Goal: Information Seeking & Learning: Compare options

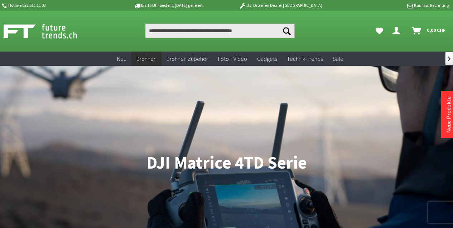
click at [424, 5] on p "Kauf auf Rechnung" at bounding box center [393, 5] width 112 height 9
click at [407, 5] on icon at bounding box center [411, 5] width 8 height 6
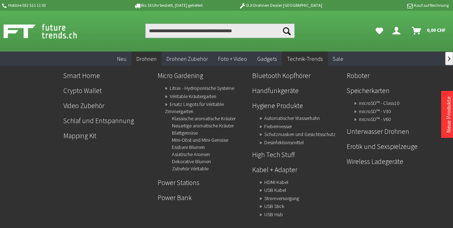
drag, startPoint x: 277, startPoint y: 80, endPoint x: 295, endPoint y: 81, distance: 18.6
drag, startPoint x: 295, startPoint y: 81, endPoint x: 283, endPoint y: 80, distance: 12.2
click at [283, 85] on link "Handfunkgeräte" at bounding box center [296, 91] width 89 height 12
drag, startPoint x: 389, startPoint y: 146, endPoint x: 338, endPoint y: 163, distance: 54.1
drag, startPoint x: 338, startPoint y: 163, endPoint x: 352, endPoint y: 187, distance: 28.3
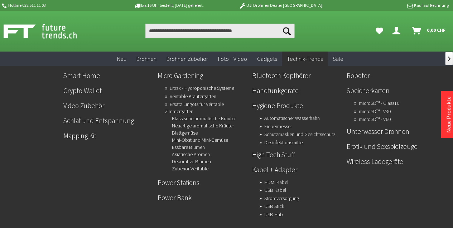
click at [352, 187] on ul "Smart Home Crypto Wallet Video Zubehör Schlaf und Entspannung Mapping Kit Micro…" at bounding box center [250, 143] width 380 height 155
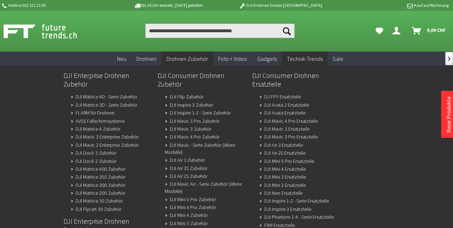
click at [120, 96] on link "DJI Matrice 4D - Serie Zubehör" at bounding box center [107, 97] width 62 height 10
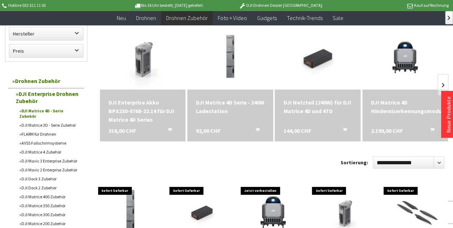
scroll to position [72, 0]
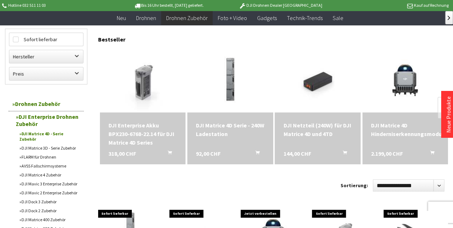
click at [403, 77] on img at bounding box center [405, 80] width 65 height 65
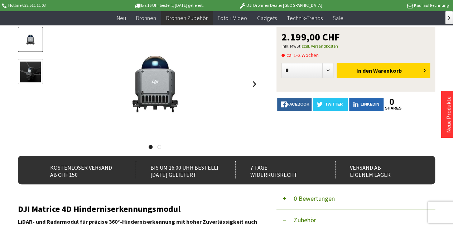
scroll to position [72, 0]
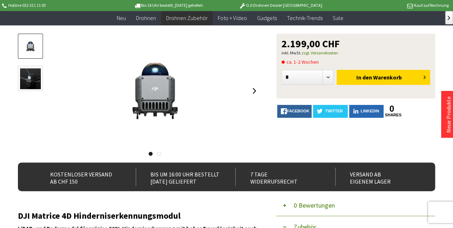
click at [245, 94] on div at bounding box center [155, 91] width 210 height 115
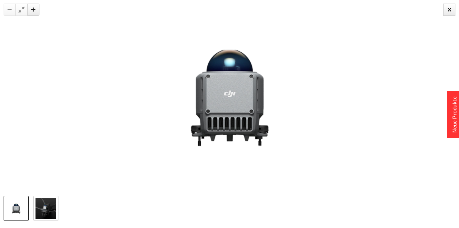
click at [0, 116] on div at bounding box center [229, 98] width 459 height 196
click at [2, 114] on div at bounding box center [229, 98] width 459 height 196
click at [4, 115] on div at bounding box center [229, 98] width 459 height 196
click at [48, 215] on img at bounding box center [45, 209] width 21 height 21
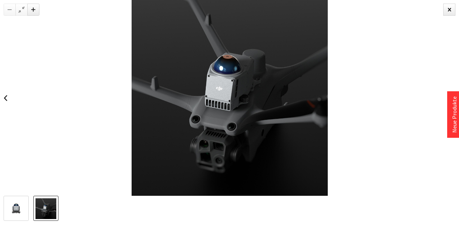
drag, startPoint x: 452, startPoint y: 11, endPoint x: 457, endPoint y: 10, distance: 5.1
click at [452, 11] on div at bounding box center [449, 10] width 12 height 12
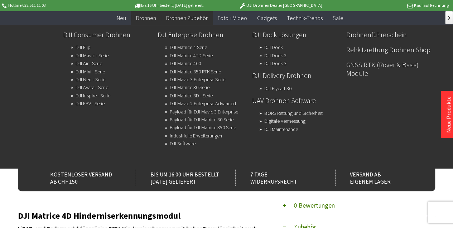
click at [155, 18] on span "Drohnen" at bounding box center [146, 17] width 20 height 7
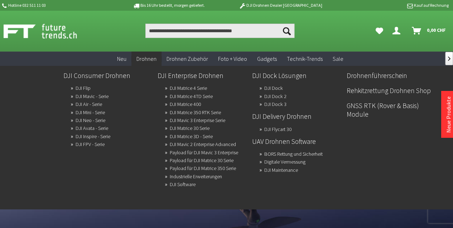
click at [196, 86] on link "DJI Matrice 4 Serie" at bounding box center [188, 88] width 37 height 10
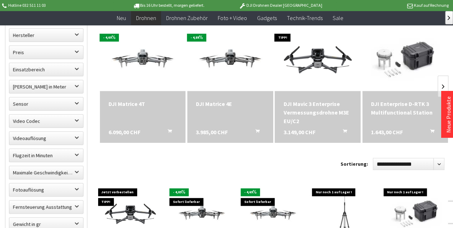
scroll to position [143, 0]
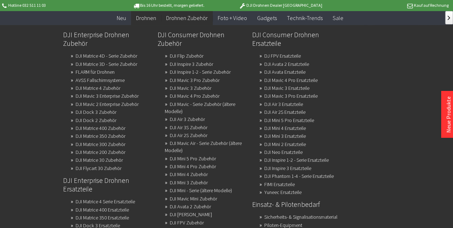
click at [183, 95] on link "DJI Mavic 4 Pro Zubehör" at bounding box center [195, 96] width 50 height 10
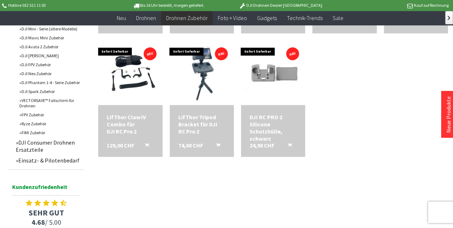
scroll to position [358, 0]
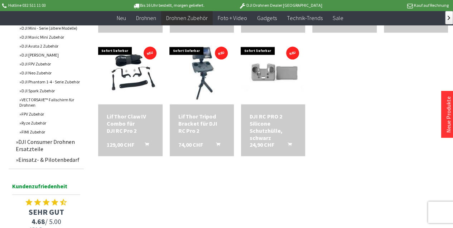
click at [211, 75] on img at bounding box center [202, 72] width 48 height 65
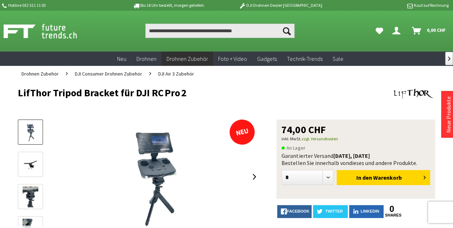
click at [258, 180] on link at bounding box center [254, 177] width 11 height 25
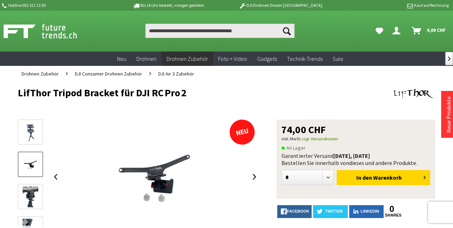
click at [254, 180] on link at bounding box center [254, 177] width 11 height 25
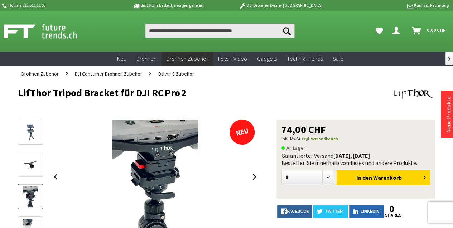
click at [254, 180] on link at bounding box center [254, 177] width 11 height 25
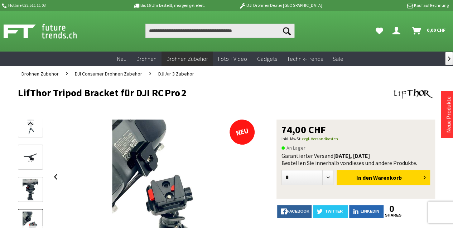
click at [254, 179] on div at bounding box center [155, 177] width 210 height 115
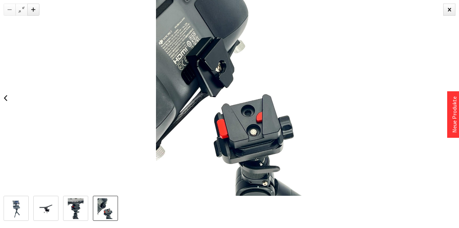
click at [451, 8] on div at bounding box center [449, 10] width 12 height 12
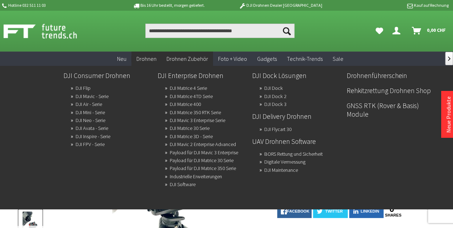
drag, startPoint x: 87, startPoint y: 129, endPoint x: 91, endPoint y: 128, distance: 3.9
click at [87, 129] on link "DJI Avata - Serie" at bounding box center [92, 128] width 33 height 10
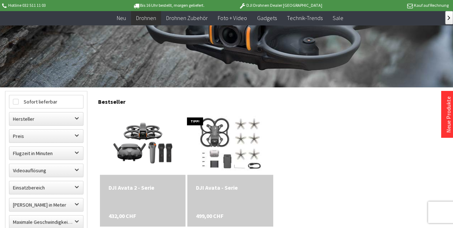
scroll to position [215, 0]
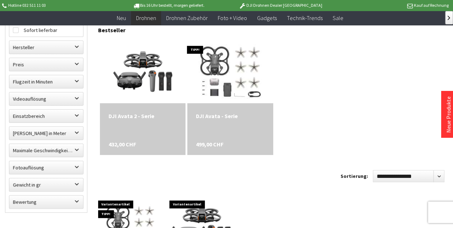
click at [137, 78] on img at bounding box center [143, 71] width 65 height 65
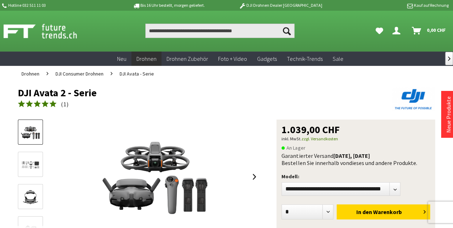
click at [254, 176] on link at bounding box center [254, 177] width 11 height 25
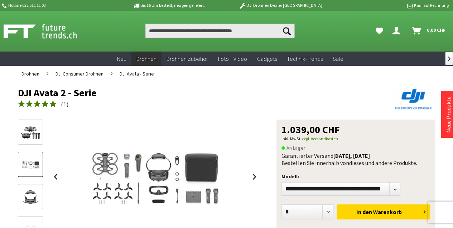
click at [254, 176] on link at bounding box center [254, 177] width 11 height 25
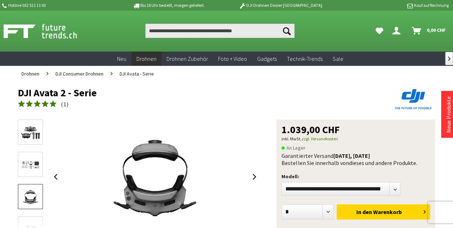
click at [254, 176] on link at bounding box center [254, 177] width 11 height 25
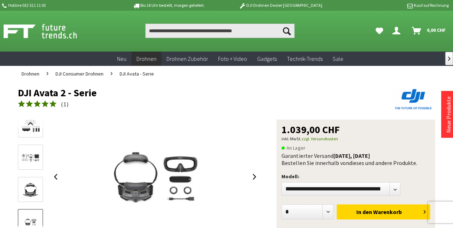
drag, startPoint x: 253, startPoint y: 175, endPoint x: 249, endPoint y: 173, distance: 4.2
click at [250, 174] on link at bounding box center [254, 177] width 11 height 25
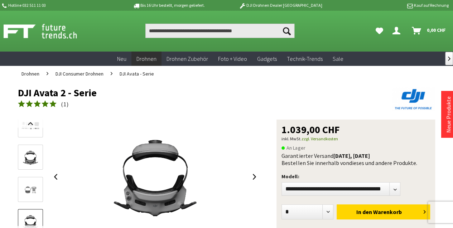
click at [253, 181] on link at bounding box center [254, 177] width 11 height 25
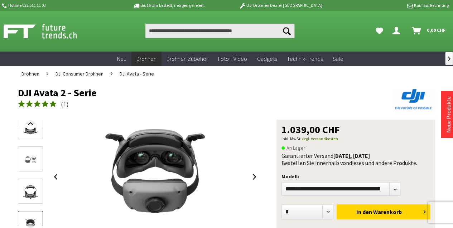
click at [252, 180] on link at bounding box center [254, 177] width 11 height 25
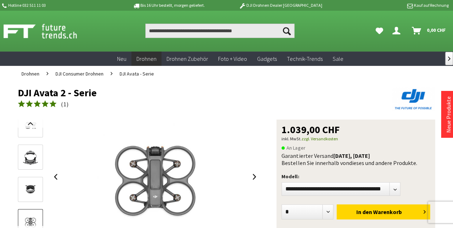
click at [252, 180] on link at bounding box center [254, 177] width 11 height 25
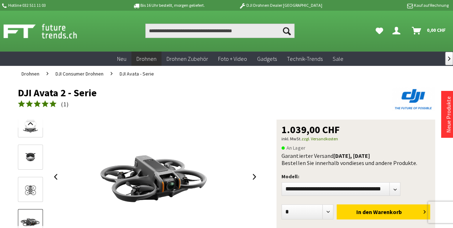
click at [252, 180] on link at bounding box center [254, 177] width 11 height 25
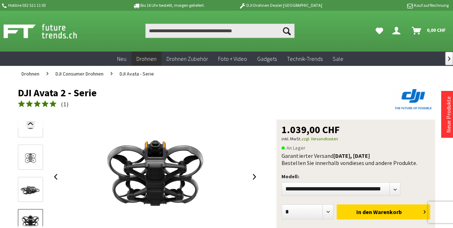
click at [252, 180] on link at bounding box center [254, 177] width 11 height 25
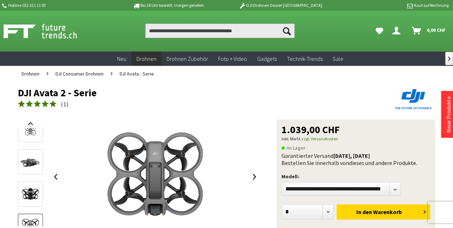
click at [252, 180] on link at bounding box center [254, 177] width 11 height 25
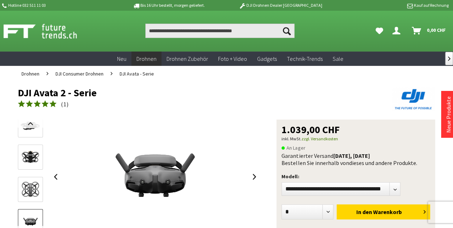
click at [252, 180] on link at bounding box center [254, 177] width 11 height 25
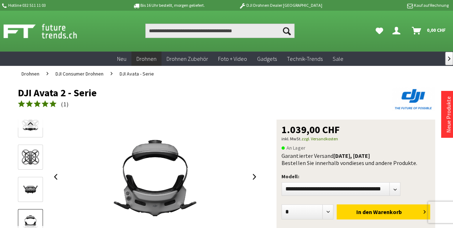
click at [252, 179] on link at bounding box center [254, 177] width 11 height 25
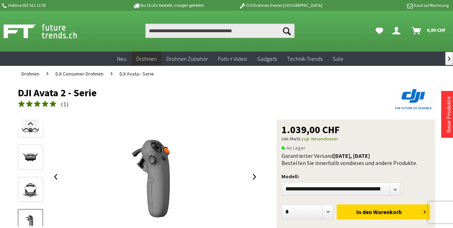
click at [250, 176] on link at bounding box center [254, 177] width 11 height 25
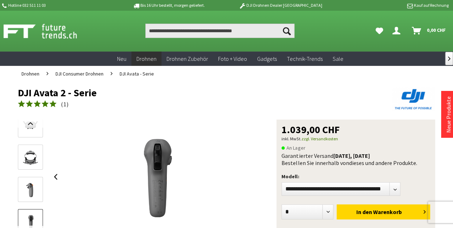
drag, startPoint x: 250, startPoint y: 176, endPoint x: 165, endPoint y: 177, distance: 85.3
click at [165, 177] on img at bounding box center [155, 177] width 115 height 115
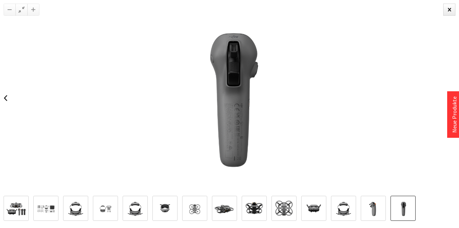
click at [1, 88] on link at bounding box center [5, 98] width 11 height 25
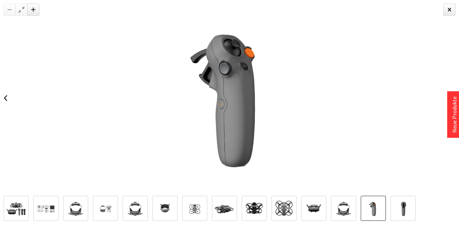
click at [0, 101] on link at bounding box center [5, 98] width 11 height 25
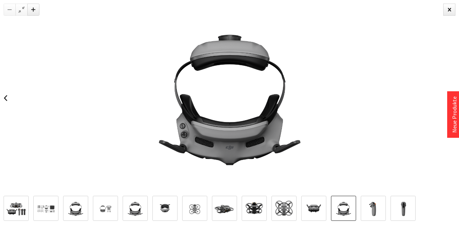
click at [0, 102] on link at bounding box center [5, 98] width 11 height 25
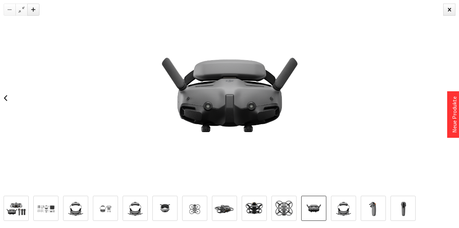
click at [0, 104] on link at bounding box center [5, 98] width 11 height 25
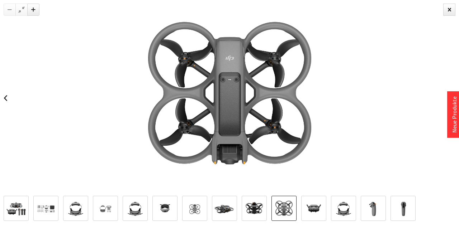
click at [0, 106] on link at bounding box center [5, 98] width 11 height 25
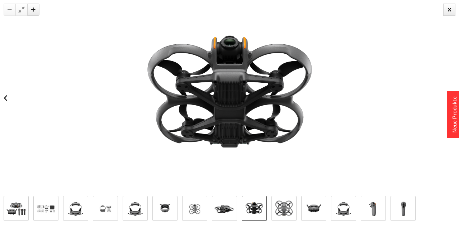
click at [0, 112] on div at bounding box center [229, 98] width 459 height 196
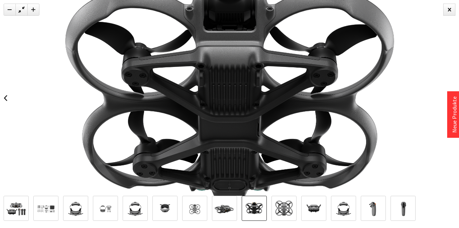
click at [17, 86] on div at bounding box center [229, 98] width 459 height 196
click at [1, 91] on link at bounding box center [5, 98] width 11 height 25
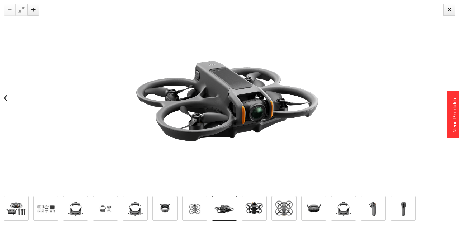
drag, startPoint x: 7, startPoint y: 95, endPoint x: 0, endPoint y: 101, distance: 9.1
click at [6, 95] on link at bounding box center [5, 98] width 11 height 25
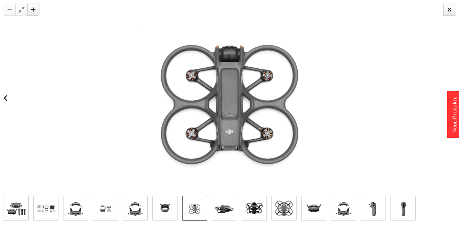
click at [0, 101] on link at bounding box center [5, 98] width 11 height 25
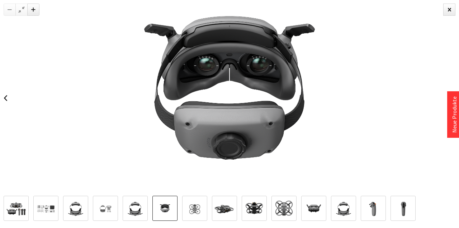
drag, startPoint x: 0, startPoint y: 101, endPoint x: 0, endPoint y: 105, distance: 4.3
click at [0, 105] on link at bounding box center [5, 98] width 11 height 25
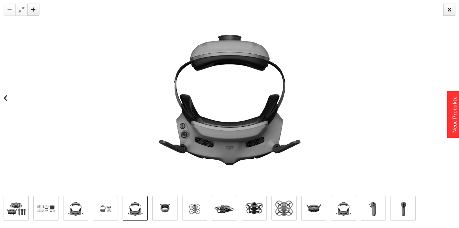
click at [0, 105] on link at bounding box center [5, 98] width 11 height 25
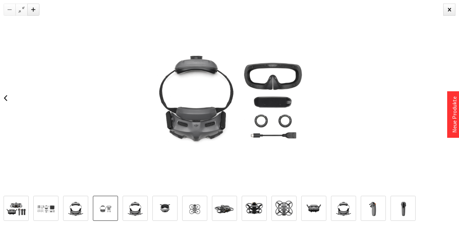
click at [0, 105] on link at bounding box center [5, 98] width 11 height 25
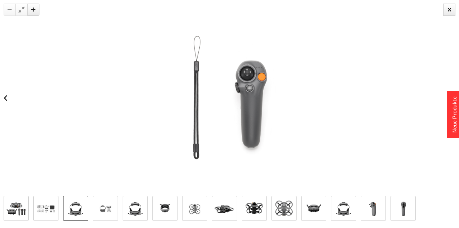
click at [0, 105] on link at bounding box center [5, 98] width 11 height 25
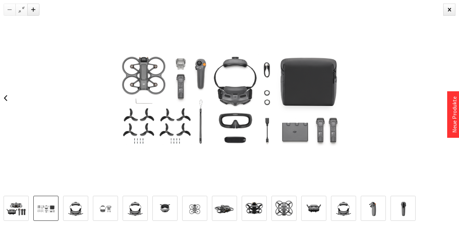
click at [0, 105] on link at bounding box center [5, 98] width 11 height 25
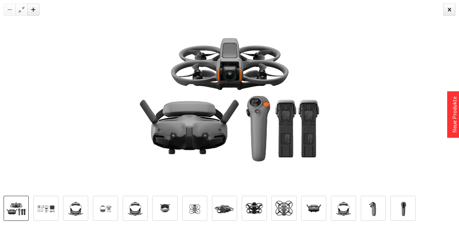
click at [0, 106] on div at bounding box center [229, 98] width 459 height 196
click at [453, 6] on div at bounding box center [229, 98] width 459 height 196
click at [453, 8] on div at bounding box center [449, 10] width 12 height 12
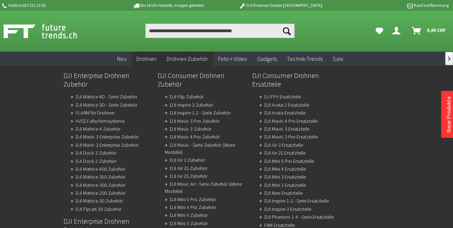
click at [175, 96] on link "DJI Flip Zubehör" at bounding box center [187, 97] width 34 height 10
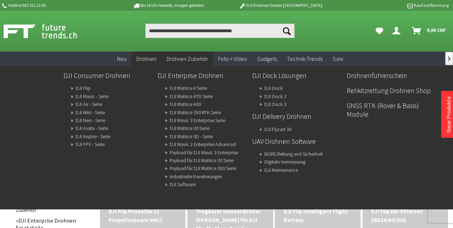
click at [187, 105] on link "DJI Matrice 400" at bounding box center [185, 104] width 31 height 10
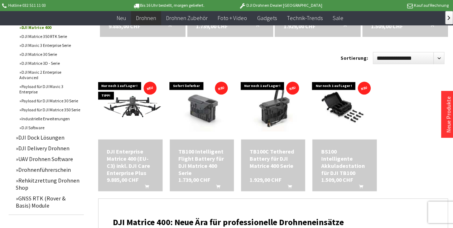
scroll to position [358, 0]
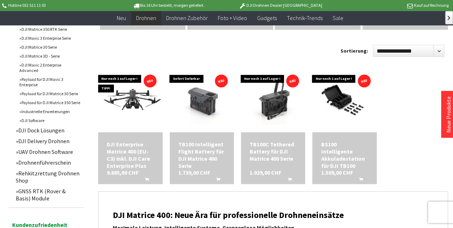
drag, startPoint x: 148, startPoint y: 131, endPoint x: 151, endPoint y: 115, distance: 16.8
click at [151, 115] on img at bounding box center [130, 100] width 64 height 36
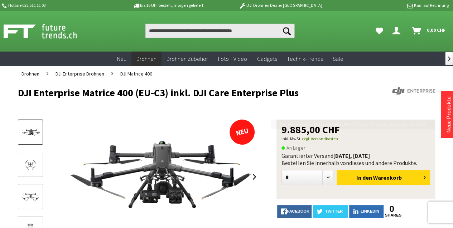
scroll to position [72, 0]
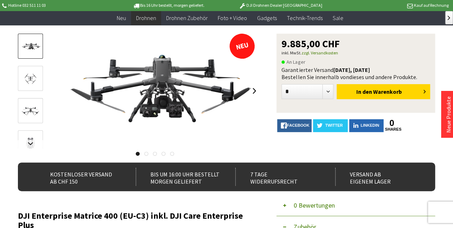
click at [257, 93] on link at bounding box center [254, 90] width 11 height 25
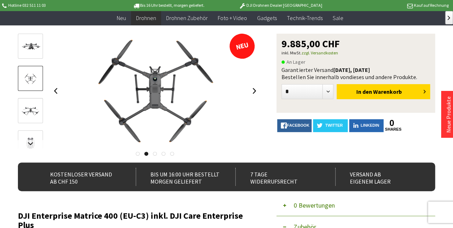
click at [254, 94] on link at bounding box center [254, 90] width 11 height 25
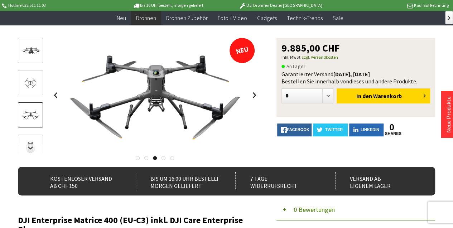
scroll to position [0, 0]
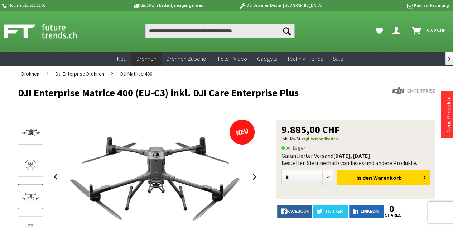
click at [256, 175] on link at bounding box center [254, 177] width 11 height 25
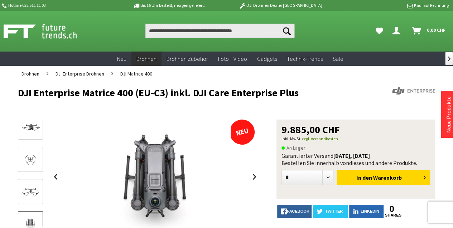
click at [254, 175] on link at bounding box center [254, 177] width 11 height 25
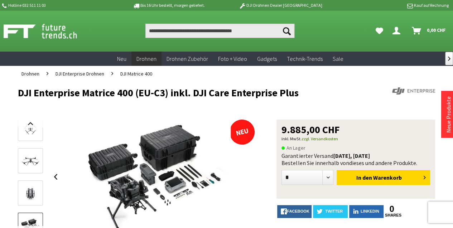
click at [254, 175] on div at bounding box center [155, 177] width 210 height 115
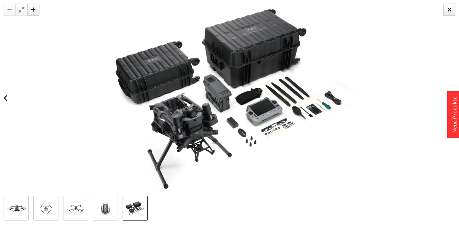
click at [453, 3] on div at bounding box center [229, 98] width 459 height 196
click at [451, 7] on div at bounding box center [449, 10] width 12 height 12
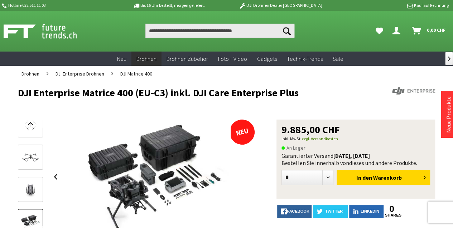
click at [32, 155] on img at bounding box center [30, 158] width 21 height 12
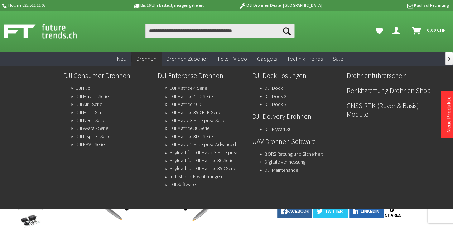
click at [98, 105] on link "DJI Air - Serie" at bounding box center [89, 104] width 27 height 10
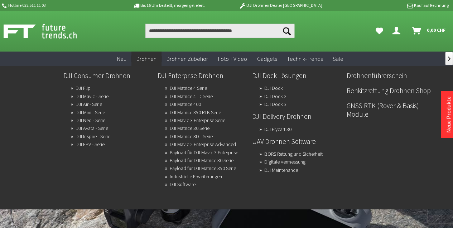
click at [94, 97] on link "DJI Mavic - Serie" at bounding box center [92, 96] width 33 height 10
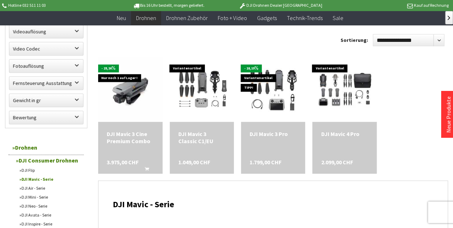
scroll to position [358, 0]
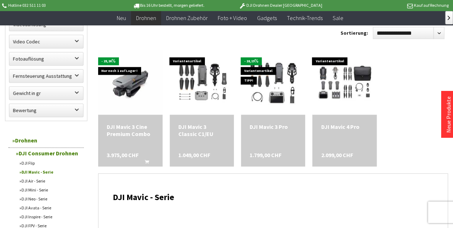
click at [358, 95] on img at bounding box center [345, 82] width 64 height 48
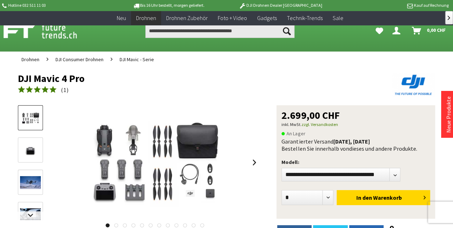
scroll to position [72, 0]
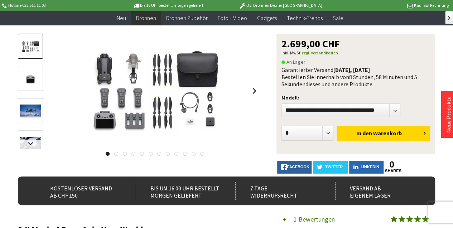
click at [259, 94] on link at bounding box center [254, 90] width 11 height 25
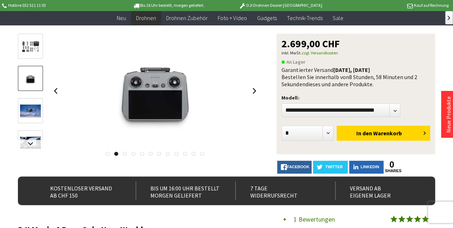
click at [257, 92] on link at bounding box center [254, 90] width 11 height 25
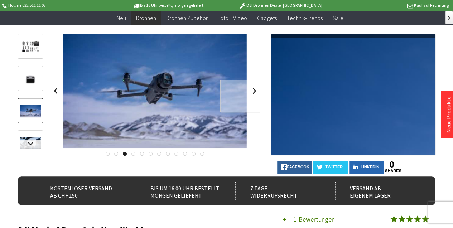
click at [243, 94] on div at bounding box center [242, 96] width 44 height 33
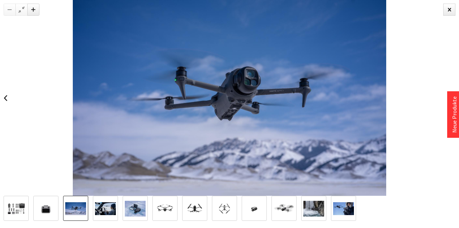
click at [14, 95] on div at bounding box center [229, 98] width 459 height 196
click at [5, 97] on link at bounding box center [5, 98] width 11 height 25
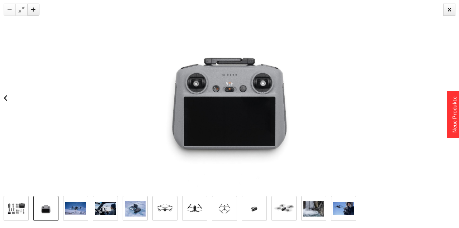
click at [5, 97] on link at bounding box center [5, 98] width 11 height 25
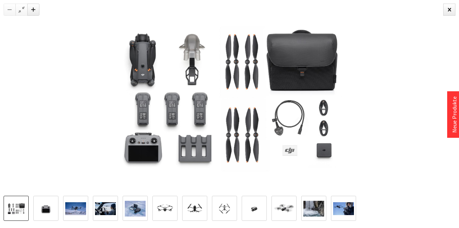
click at [4, 96] on div at bounding box center [229, 98] width 459 height 196
click at [452, 12] on div at bounding box center [449, 10] width 12 height 12
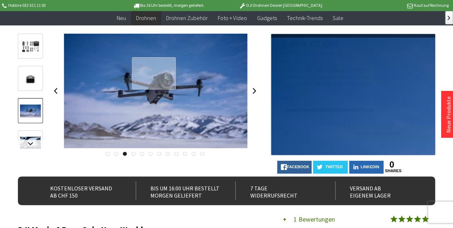
drag, startPoint x: 156, startPoint y: 73, endPoint x: 228, endPoint y: 47, distance: 76.4
click at [228, 47] on img at bounding box center [156, 91] width 184 height 115
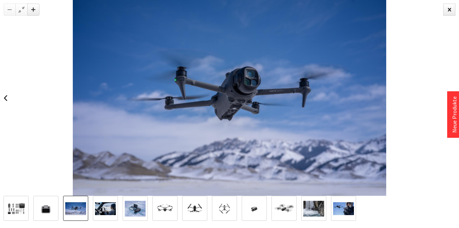
click at [449, 13] on div at bounding box center [449, 10] width 12 height 12
